Goal: Information Seeking & Learning: Learn about a topic

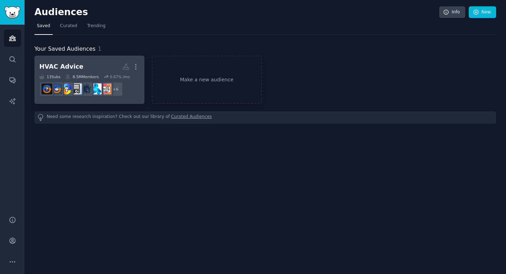
click at [98, 69] on h2 "HVAC Advice More" at bounding box center [89, 66] width 100 height 12
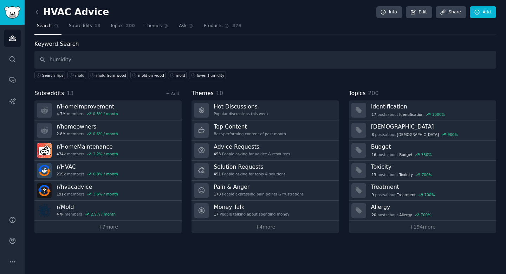
type input "humidity"
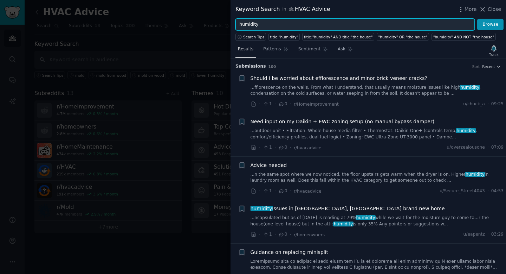
click at [261, 25] on input "humidity" at bounding box center [355, 25] width 239 height 12
type input "mold"
click at [477, 19] on button "Browse" at bounding box center [490, 25] width 26 height 12
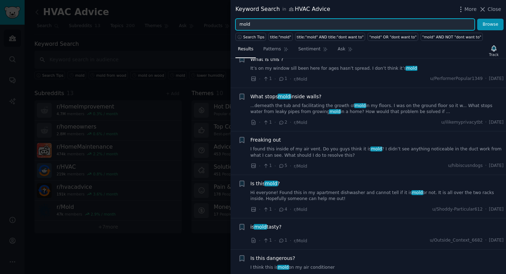
scroll to position [3847, 0]
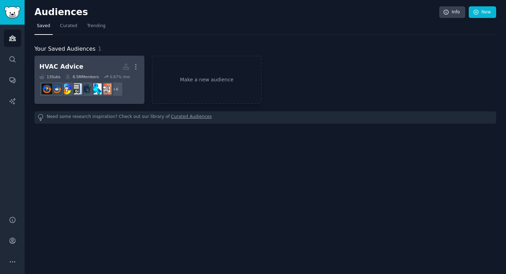
click at [109, 65] on h2 "HVAC Advice Custom Audience More" at bounding box center [89, 66] width 100 height 12
